Goal: Task Accomplishment & Management: Manage account settings

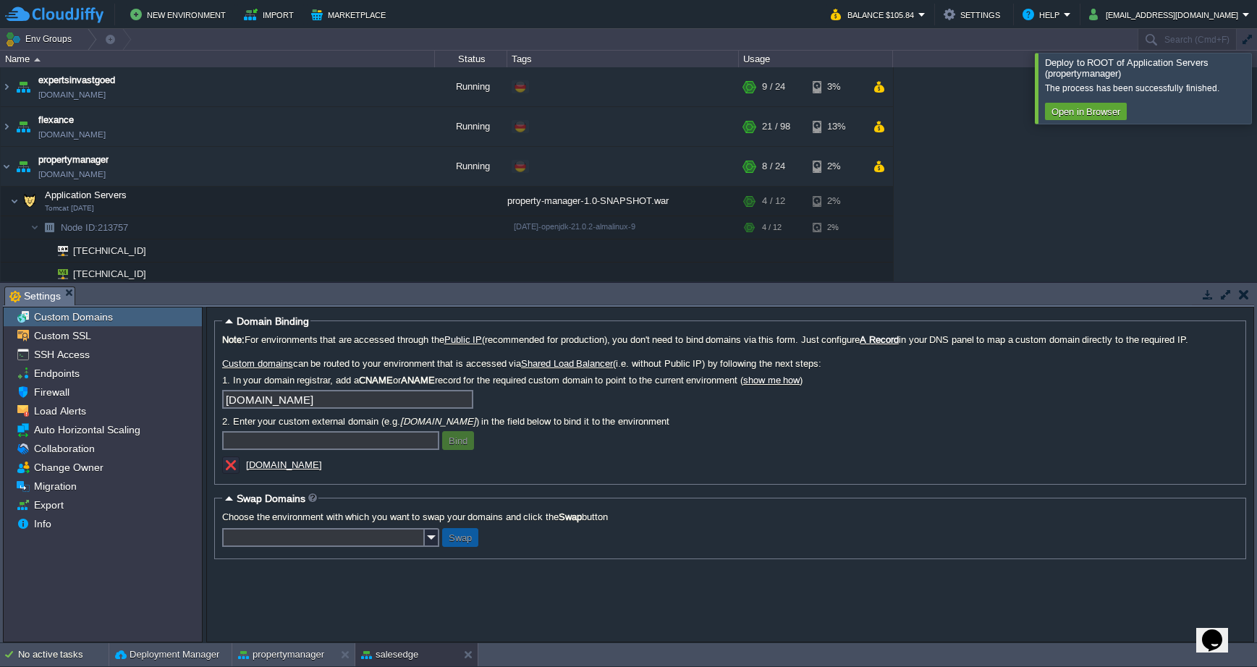
scroll to position [16, 0]
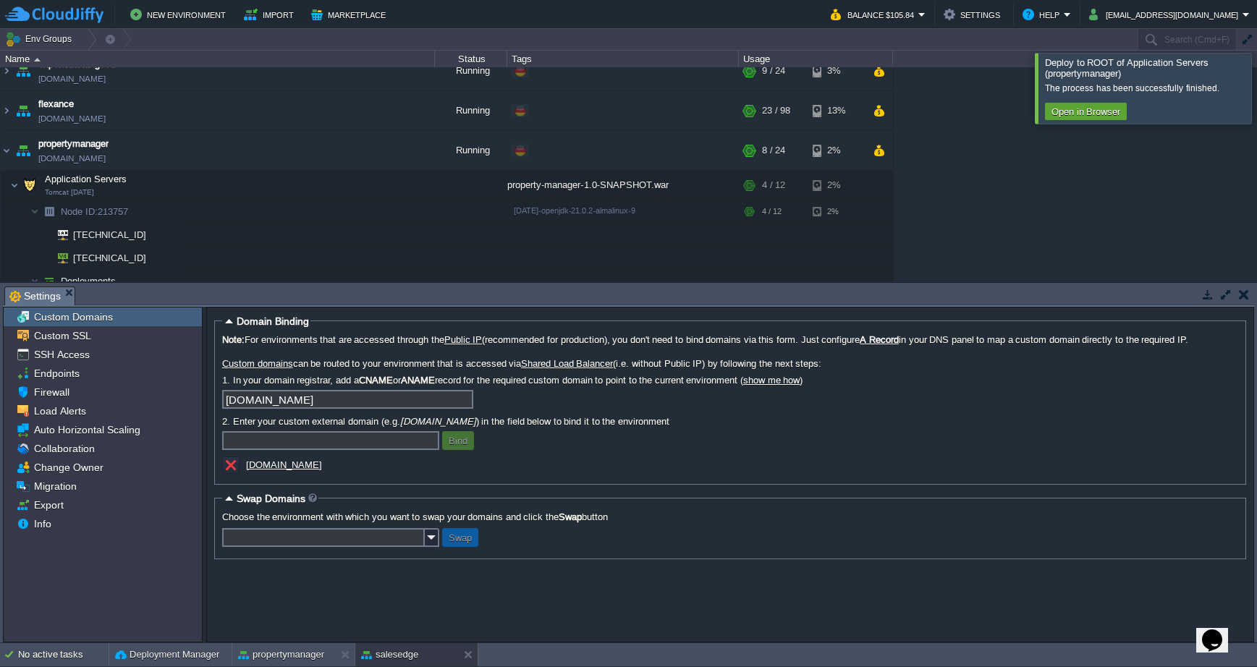
click at [316, 438] on input "text" at bounding box center [330, 440] width 217 height 19
type input "[DOMAIN_NAME]"
click at [463, 444] on button "Bind" at bounding box center [457, 440] width 27 height 13
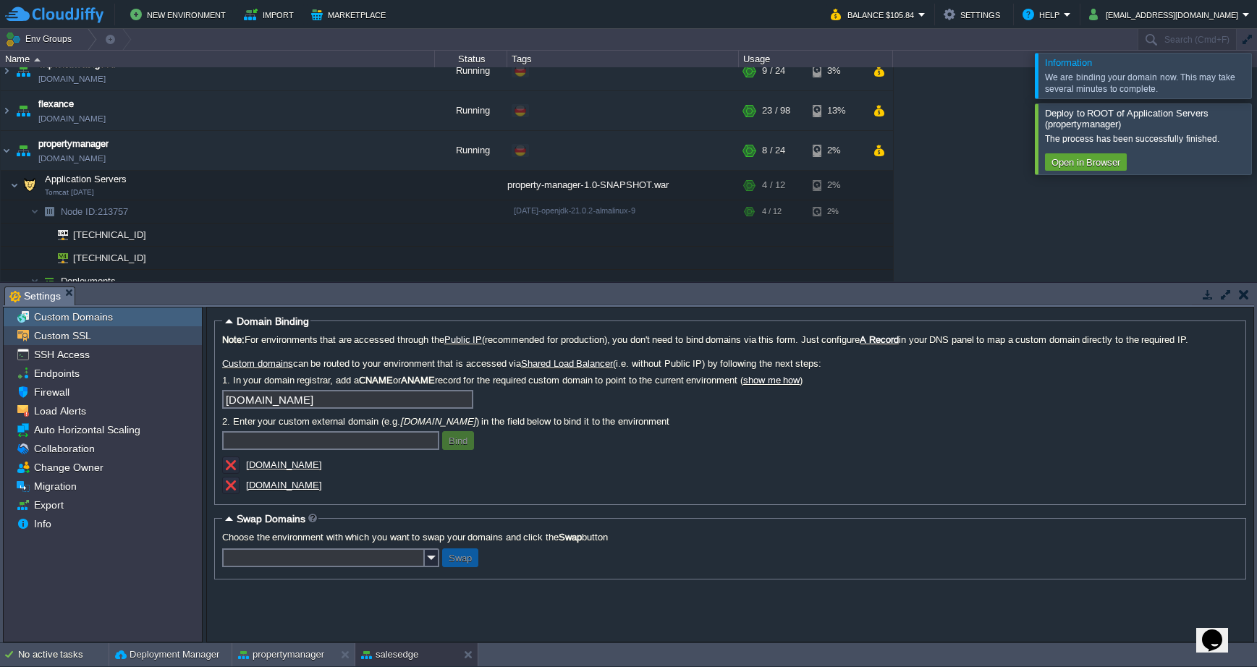
click at [111, 338] on div "Custom SSL" at bounding box center [103, 335] width 198 height 19
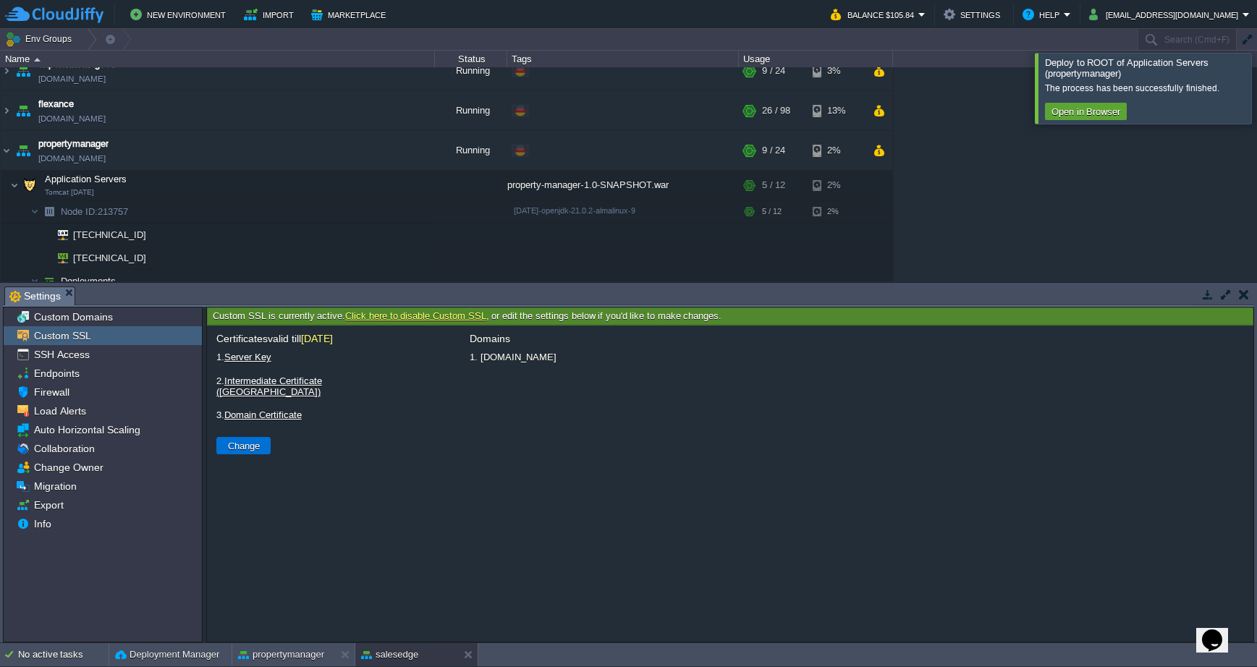
click at [247, 439] on button "Change" at bounding box center [244, 445] width 41 height 13
type input "Select File"
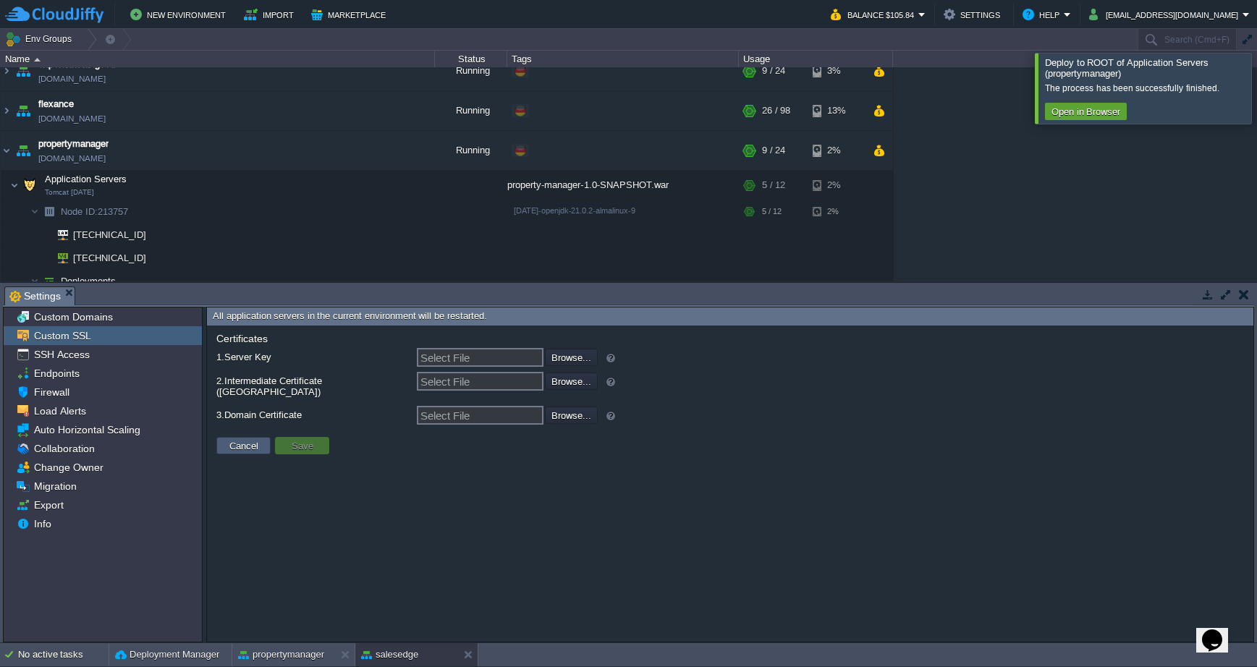
click at [250, 441] on button "Cancel" at bounding box center [244, 445] width 38 height 13
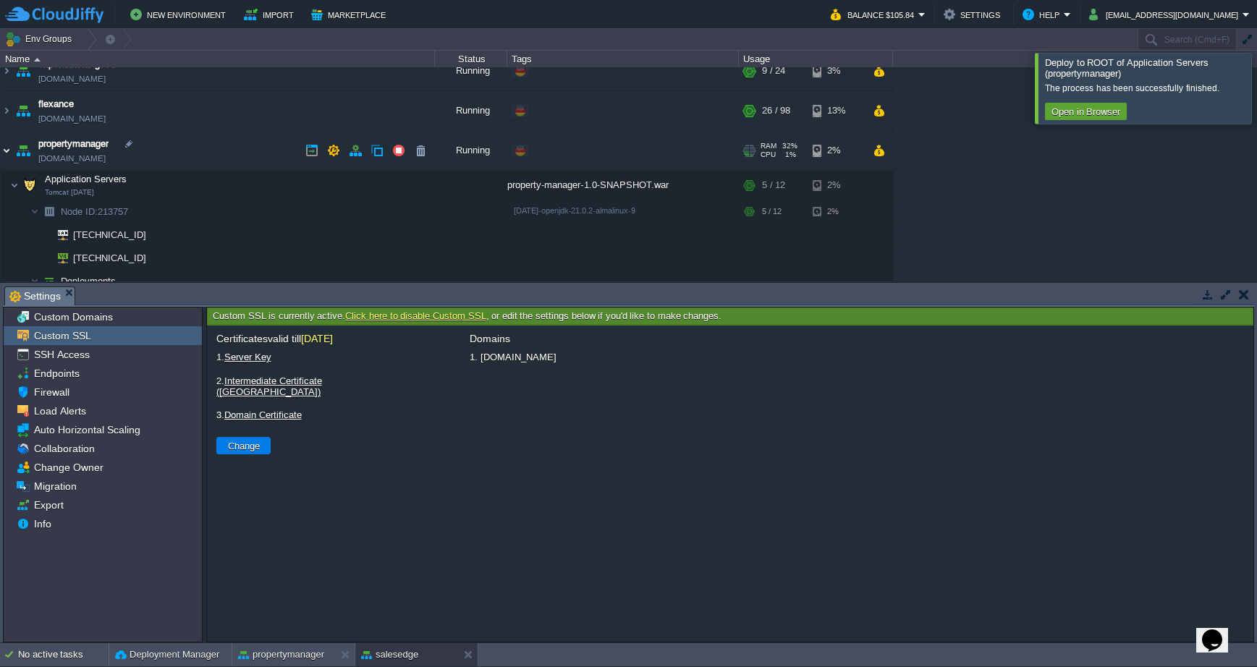
click at [10, 149] on img at bounding box center [7, 150] width 12 height 39
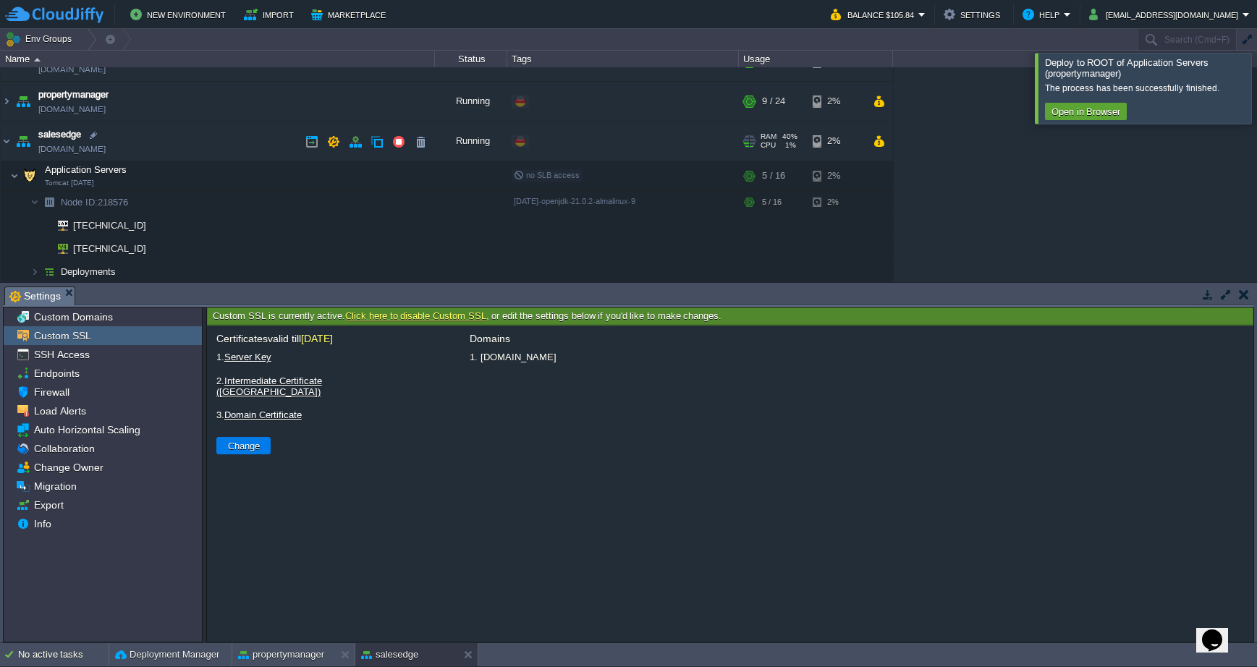
scroll to position [76, 0]
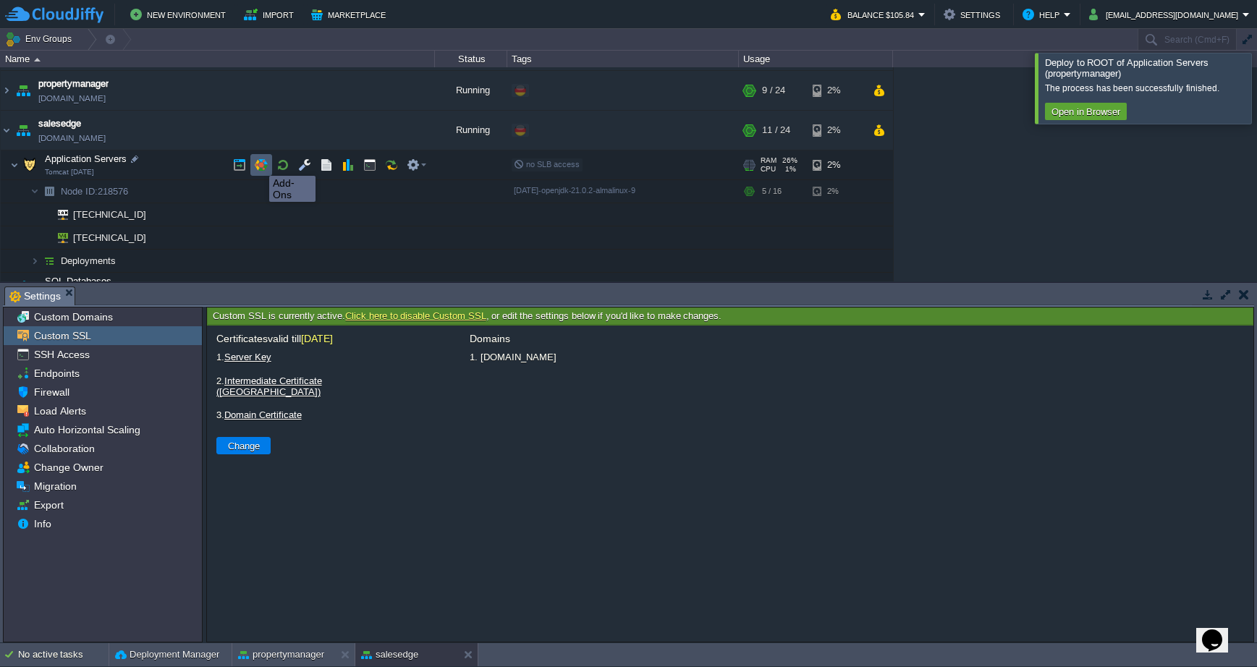
click at [258, 163] on button "button" at bounding box center [261, 164] width 13 height 13
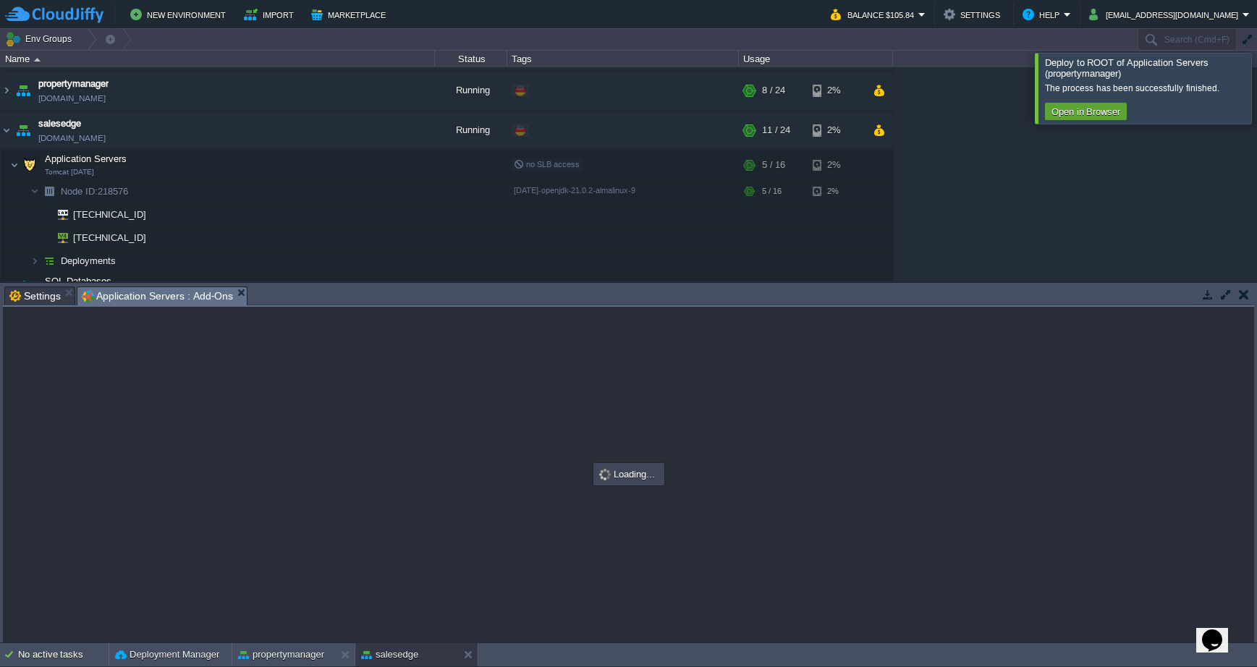
click at [1256, 82] on div at bounding box center [1274, 88] width 0 height 70
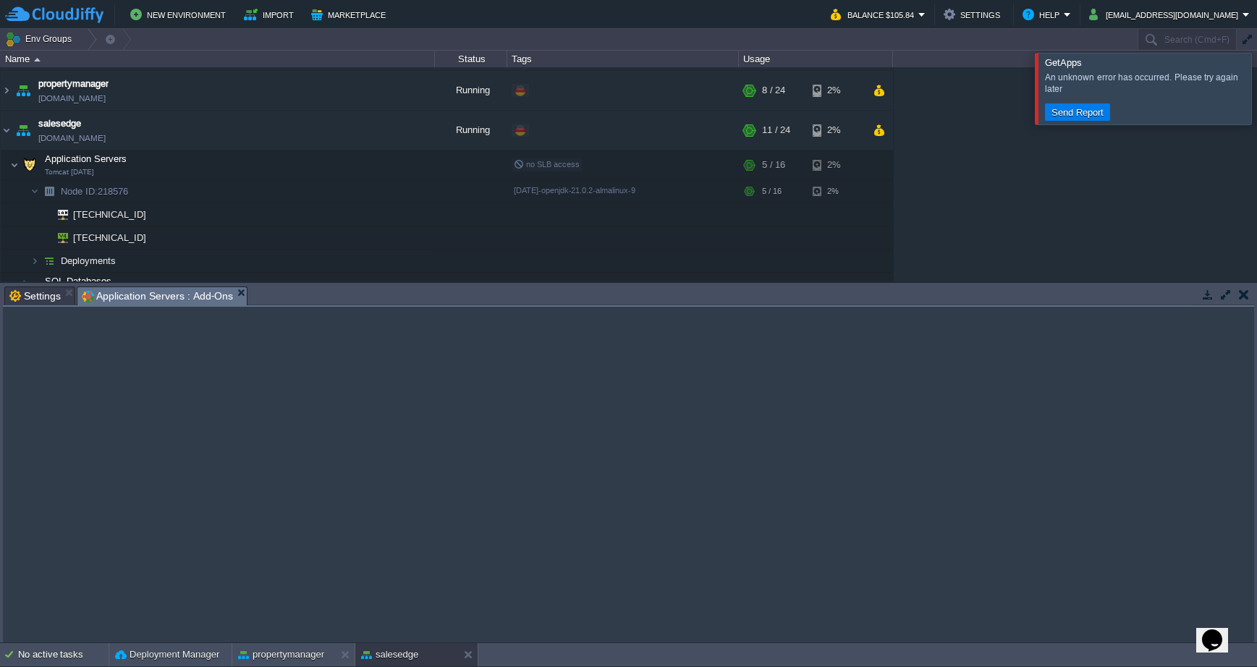
click at [1256, 72] on div at bounding box center [1274, 88] width 0 height 71
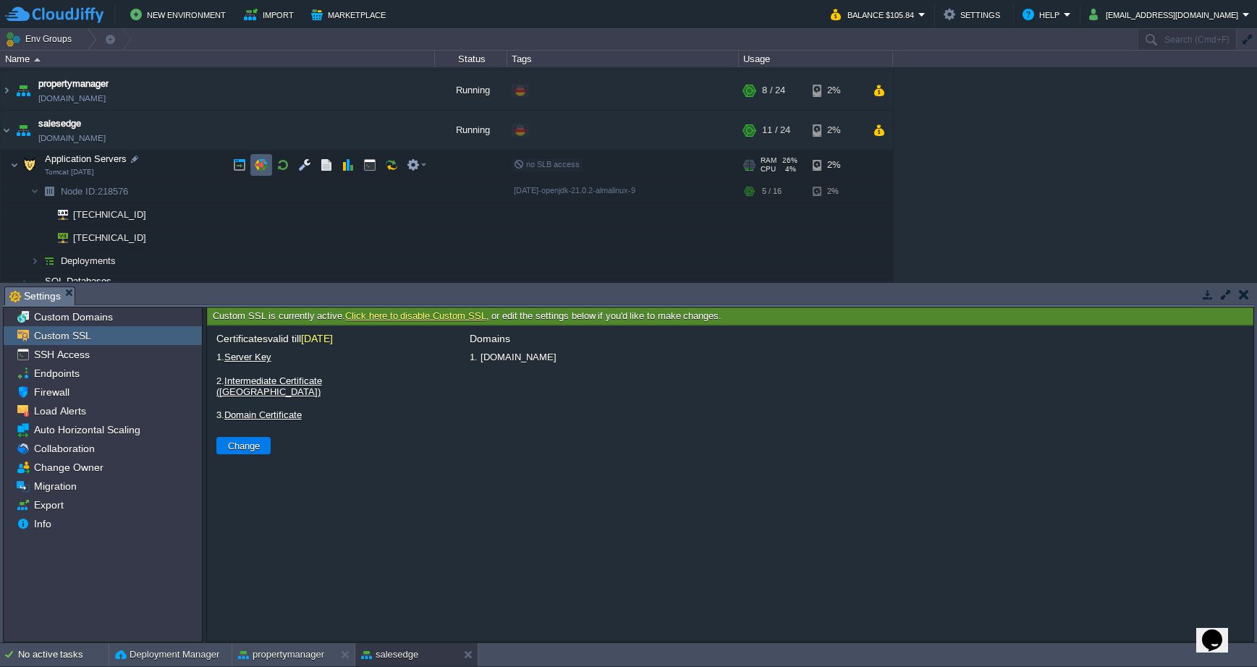
click at [264, 166] on button "button" at bounding box center [261, 164] width 13 height 13
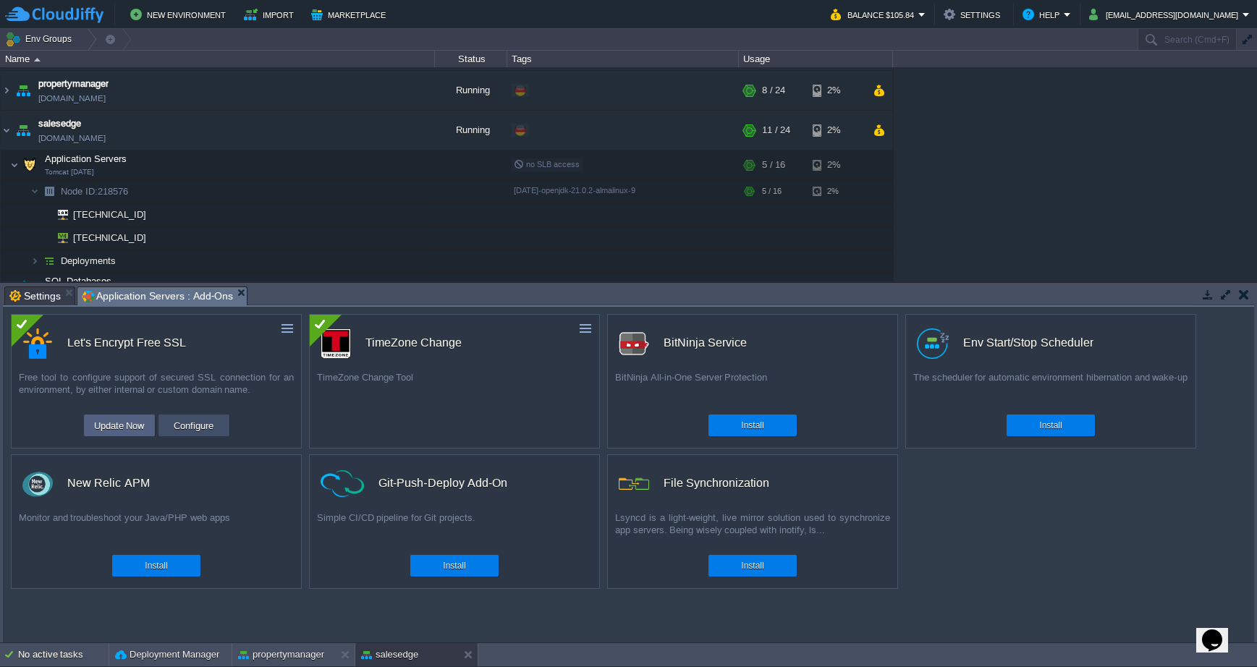
click at [192, 430] on button "Configure" at bounding box center [193, 425] width 48 height 17
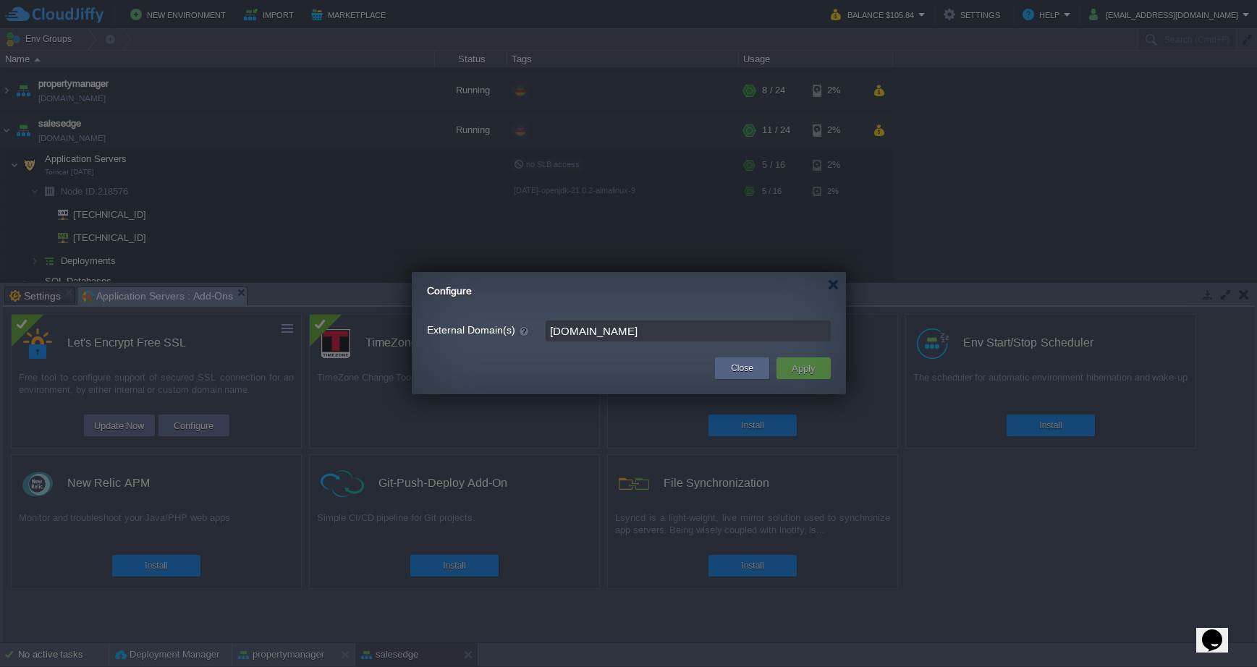
drag, startPoint x: 703, startPoint y: 330, endPoint x: 485, endPoint y: 326, distance: 218.5
click at [488, 326] on div "External Domain(s) [DOMAIN_NAME]" at bounding box center [629, 331] width 404 height 21
click at [692, 332] on input "[DOMAIN_NAME]" at bounding box center [688, 331] width 285 height 21
click at [676, 329] on input "[DOMAIN_NAME]" at bounding box center [688, 331] width 285 height 21
click at [720, 332] on input "[DOMAIN_NAME] [DOMAIN_NAME]" at bounding box center [688, 331] width 285 height 21
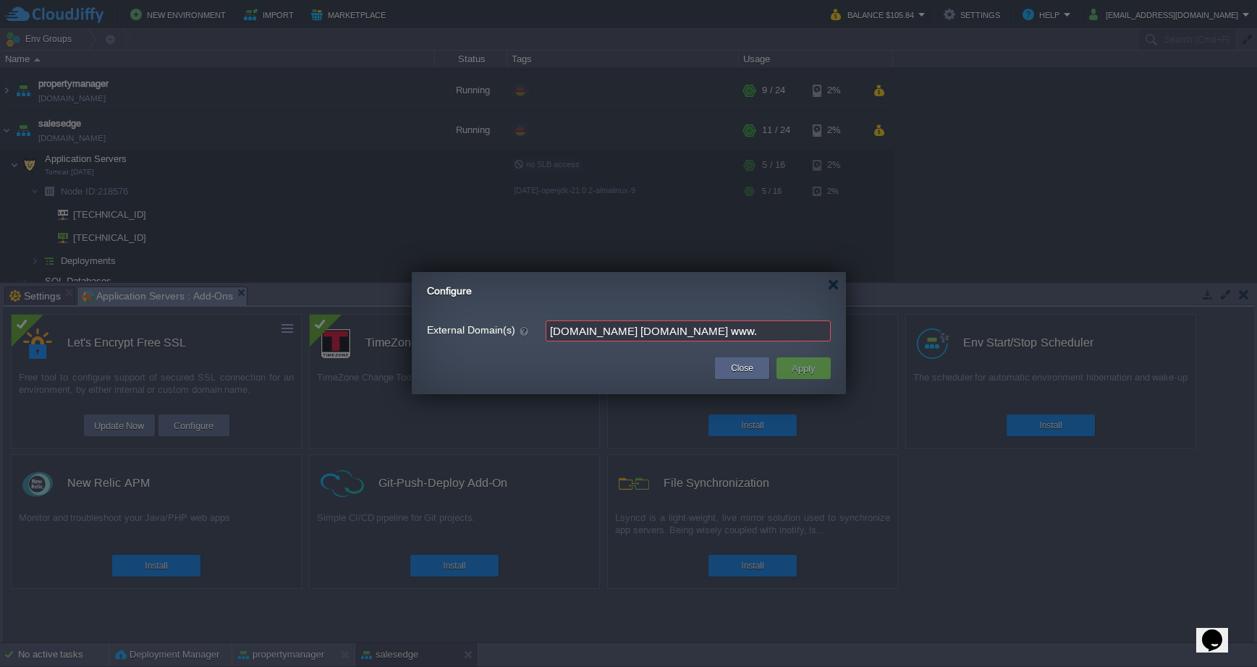
paste input "[DOMAIN_NAME]"
type input "[DOMAIN_NAME] [DOMAIN_NAME] [DOMAIN_NAME]"
click at [800, 366] on button "Apply" at bounding box center [803, 368] width 33 height 17
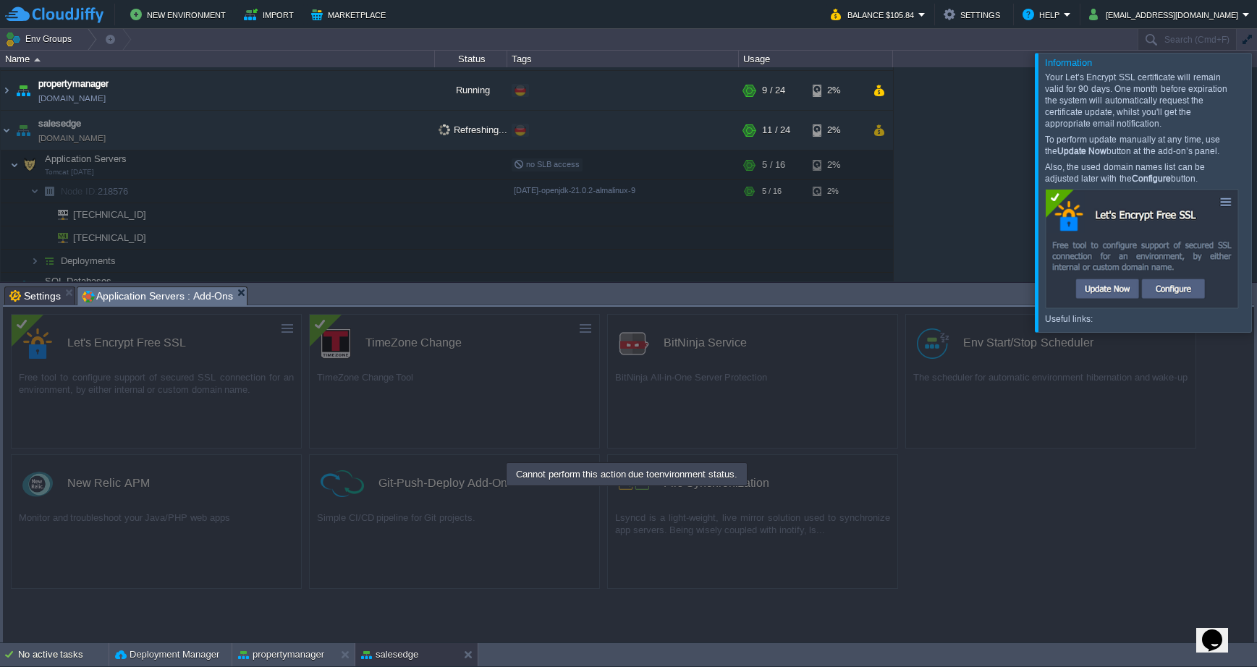
scroll to position [0, 0]
